Goal: Task Accomplishment & Management: Use online tool/utility

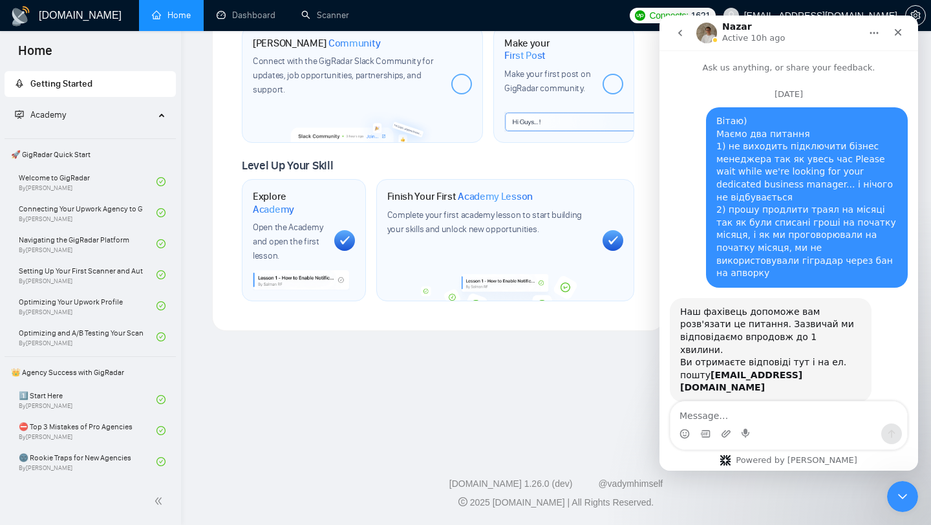
scroll to position [1099, 0]
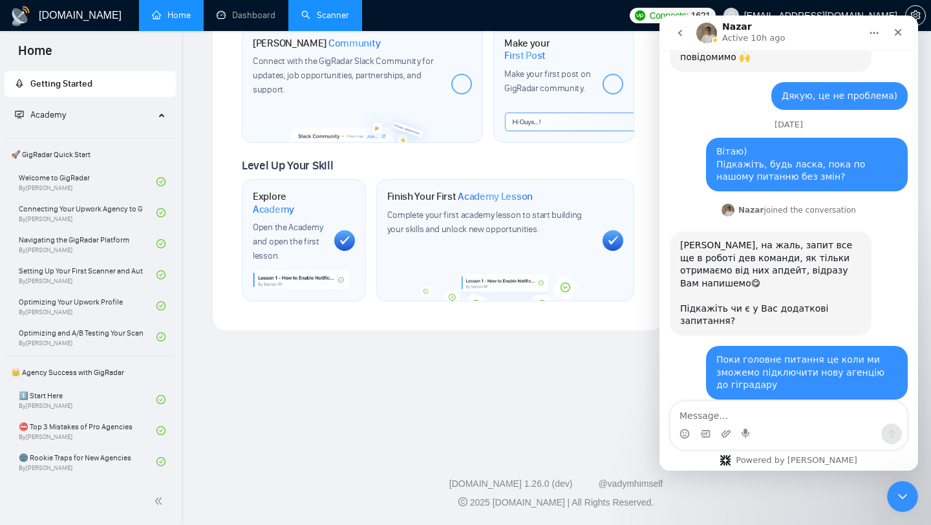
click at [325, 12] on link "Scanner" at bounding box center [325, 15] width 48 height 11
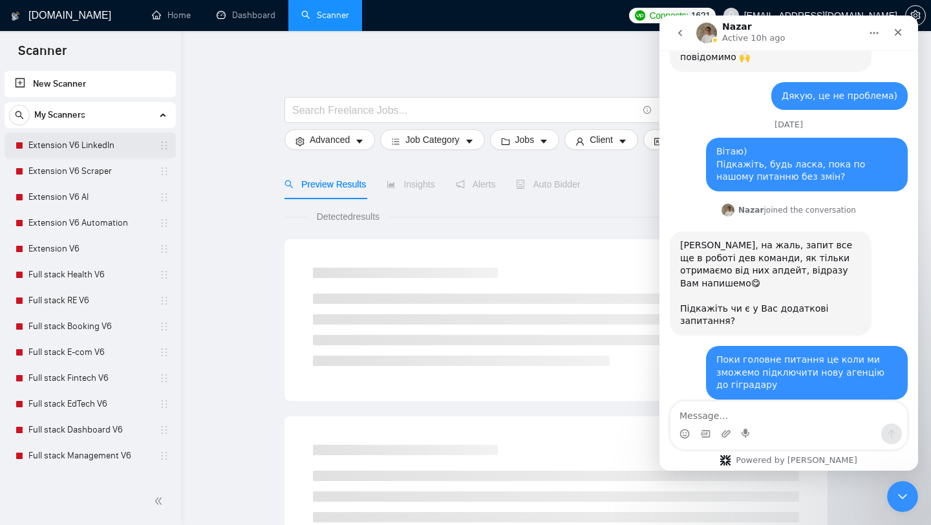
click at [76, 153] on link "Extension V6 LinkedIn" at bounding box center [89, 146] width 123 height 26
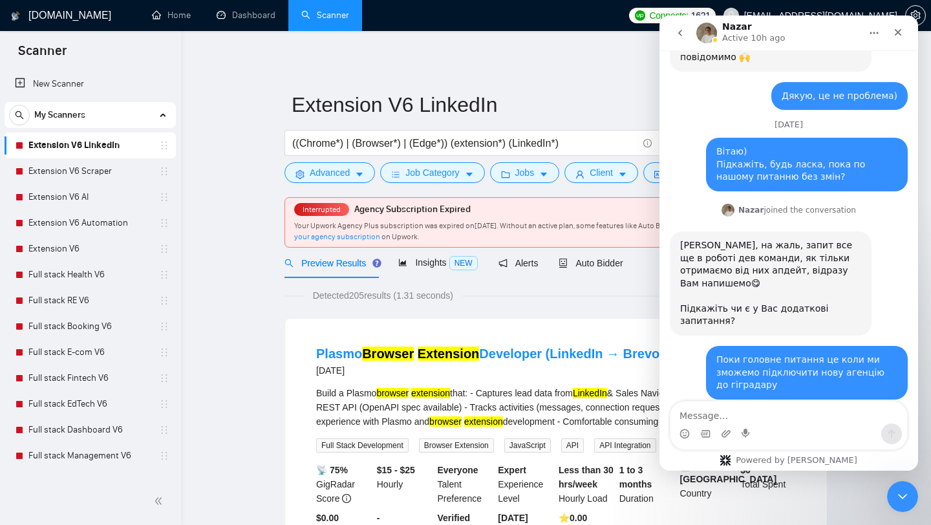
click at [819, 39] on div "Nazar Active 10h ago" at bounding box center [778, 33] width 164 height 23
click at [674, 32] on button "go back" at bounding box center [680, 33] width 25 height 25
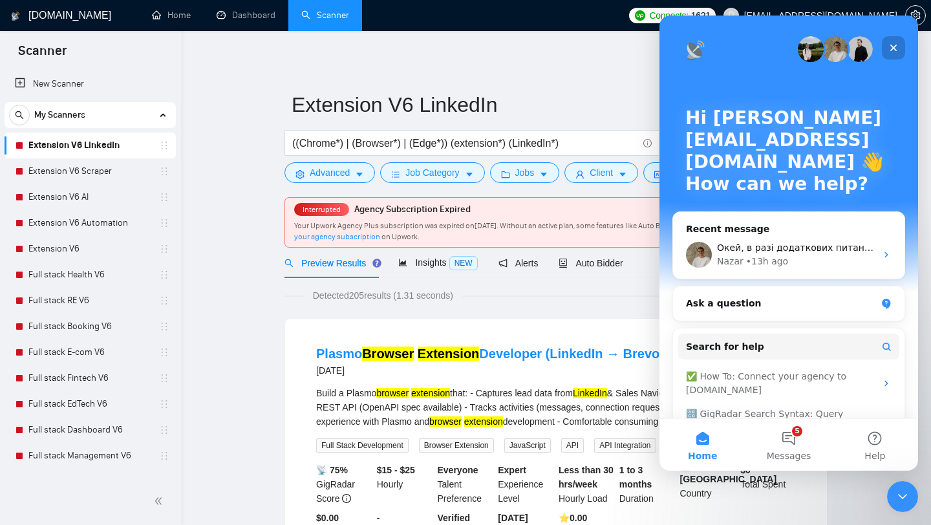
click at [893, 48] on icon "Close" at bounding box center [893, 48] width 7 height 7
